Goal: Transaction & Acquisition: Obtain resource

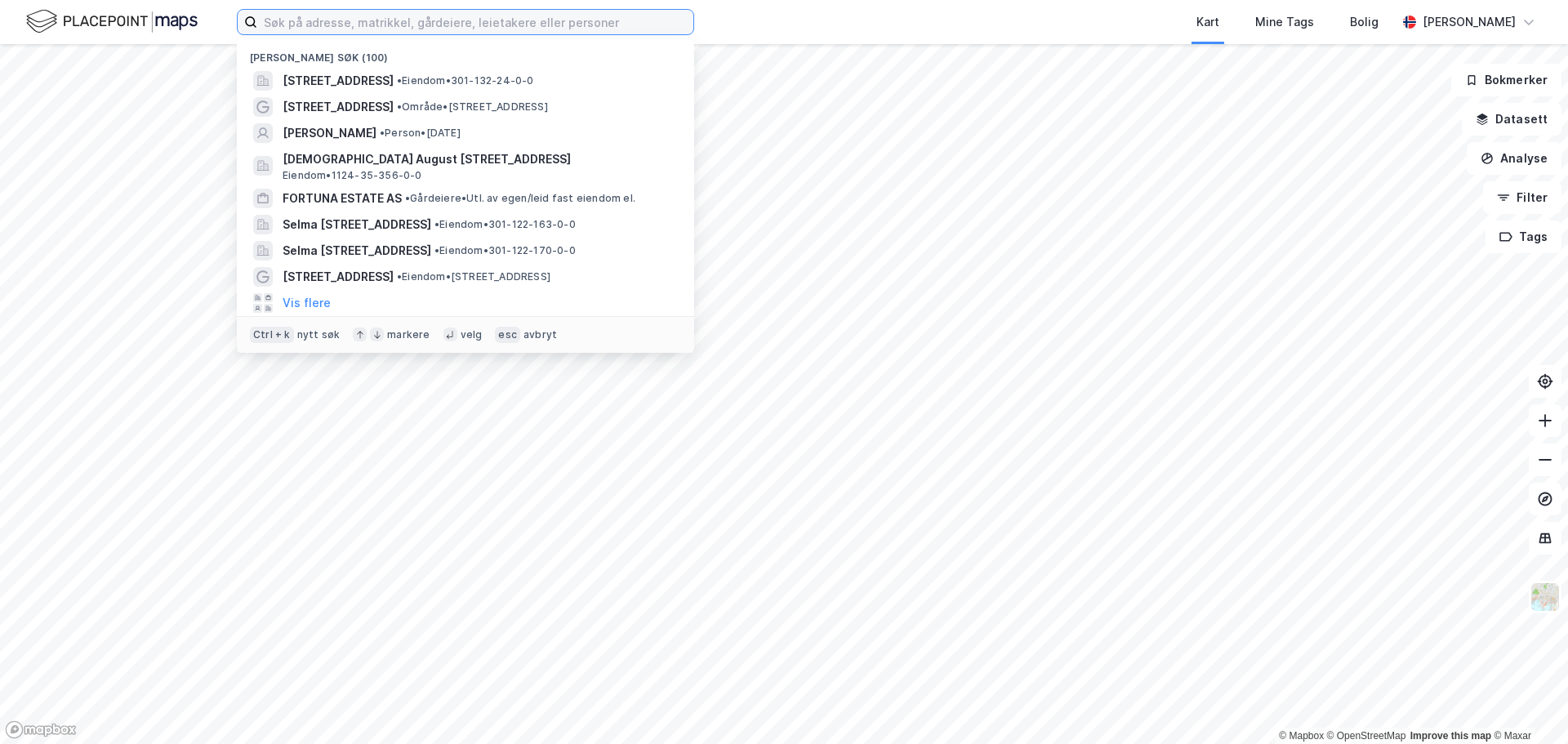
click at [363, 22] on input at bounding box center [475, 22] width 436 height 25
paste input "Leiv Eirikssons vei 48, 7040 Trondheim"
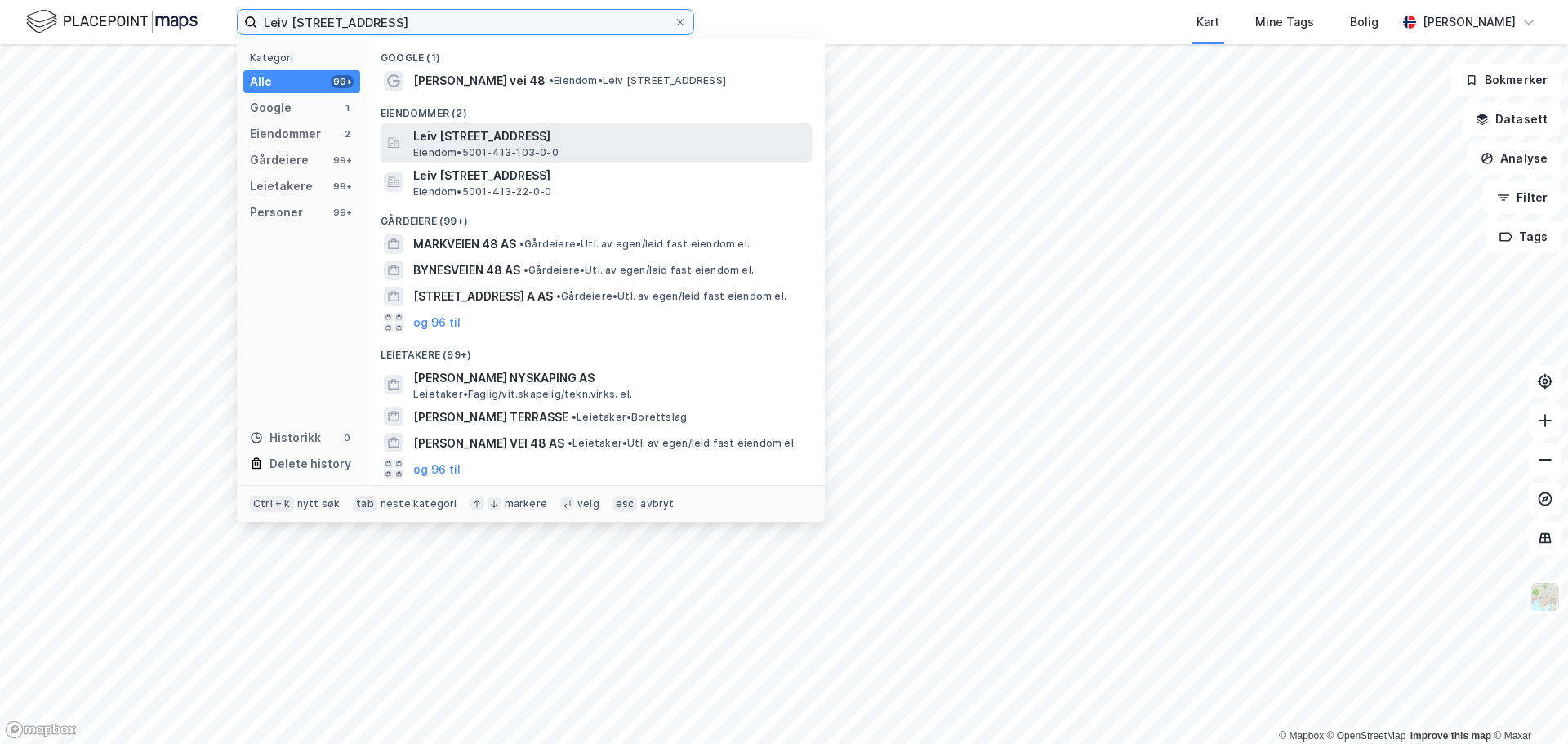
type input "Leiv Eirikssons vei 48, 7040 Trondheim"
click at [454, 138] on span "Leiv Eirikssons vei 48, 7040, TRONDHEIM, TRONDHEIM" at bounding box center [609, 136] width 392 height 19
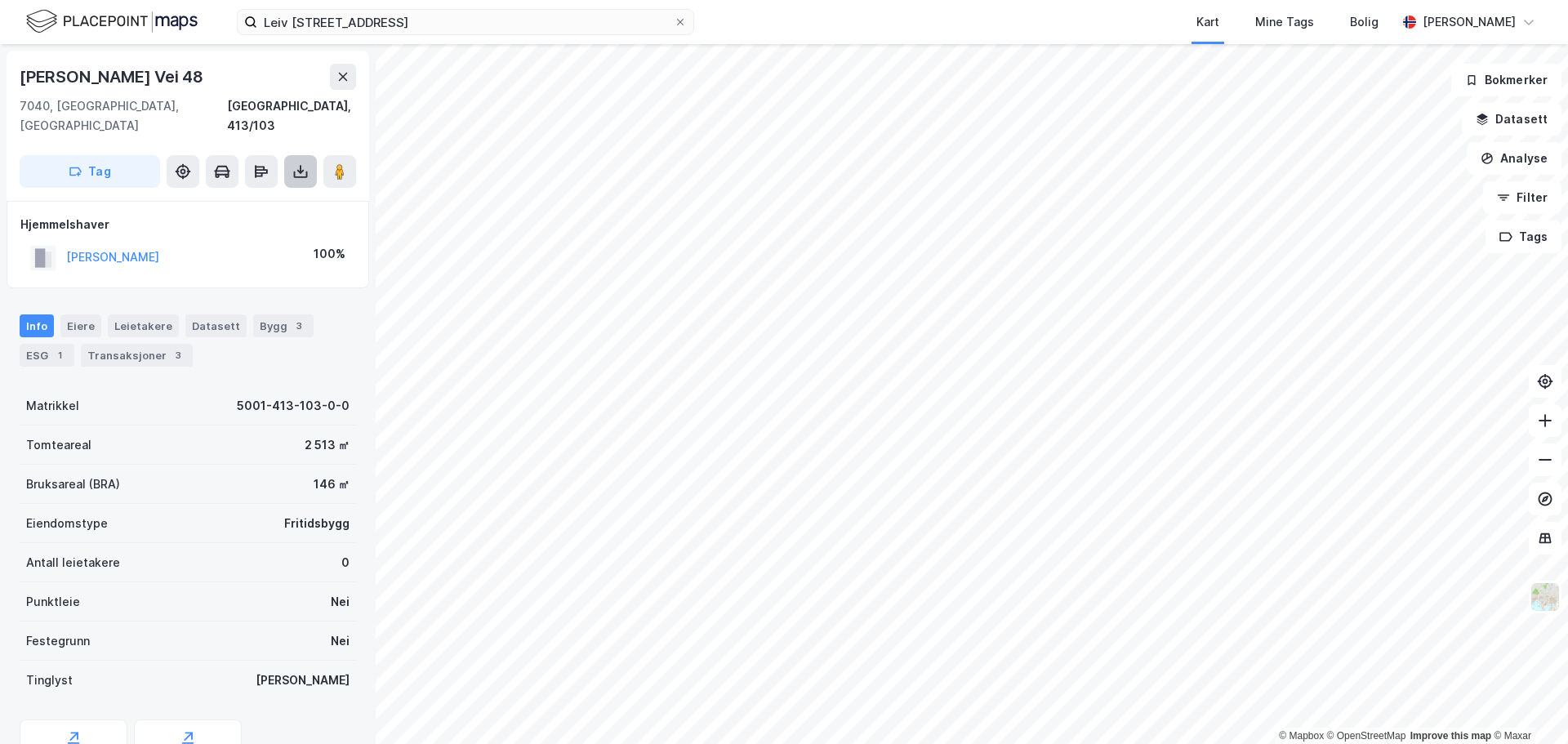
click at [296, 164] on icon at bounding box center [300, 172] width 17 height 17
click at [200, 194] on div "Last ned grunnbok" at bounding box center [230, 204] width 174 height 26
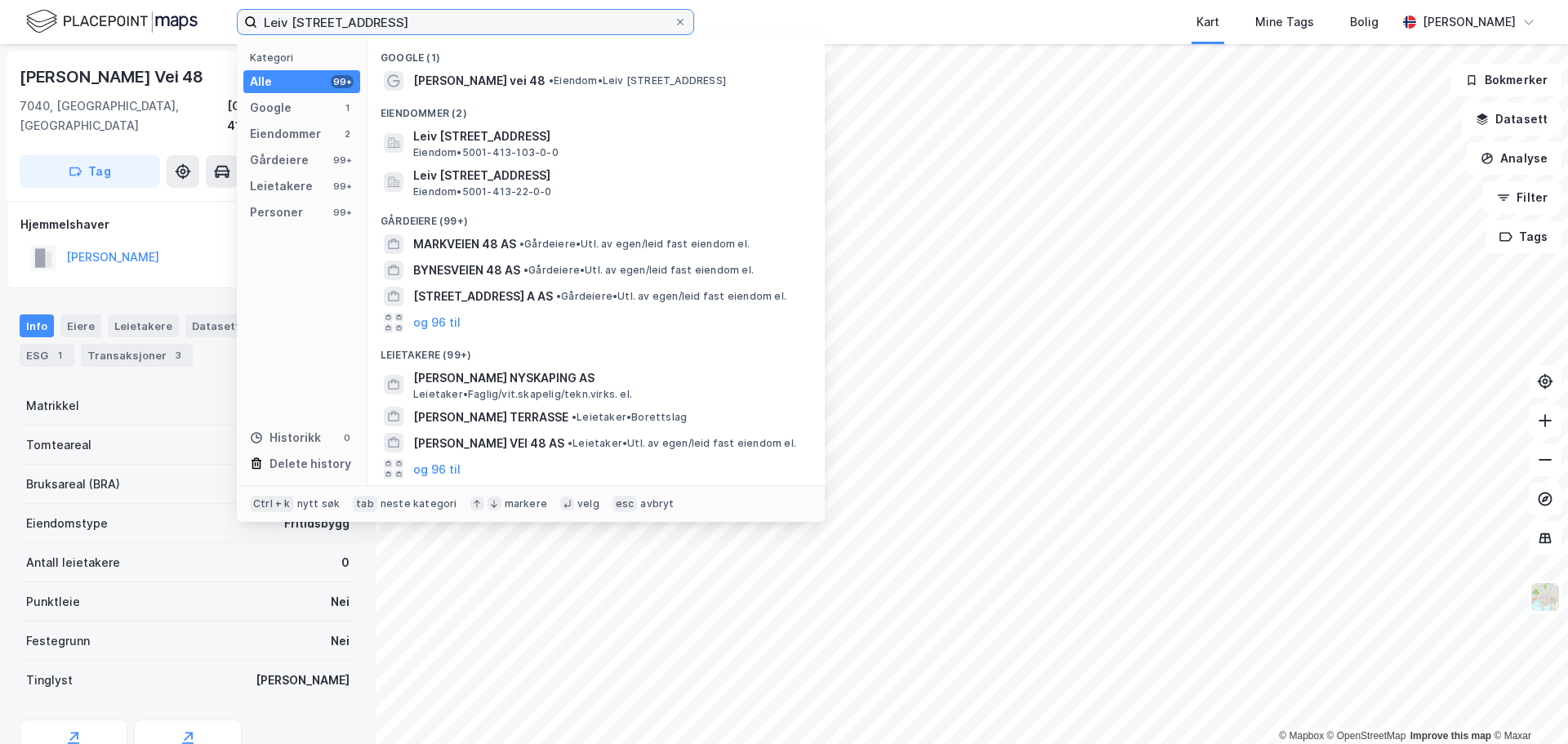
drag, startPoint x: 567, startPoint y: 22, endPoint x: 113, endPoint y: -29, distance: 456.9
click at [113, 0] on html "Leiv Eirikssons vei 48, 7040 Trondheim Kategori Alle 99+ Google 1 Eiendommer 2 …" at bounding box center [784, 372] width 1568 height 744
